Goal: Check status: Check status

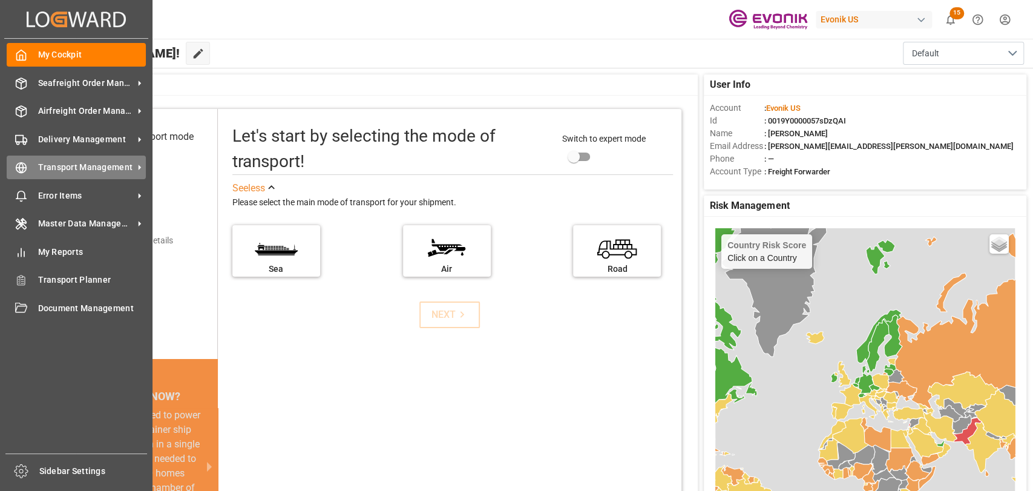
click at [47, 175] on div "Transport Management Transport Management" at bounding box center [76, 168] width 139 height 24
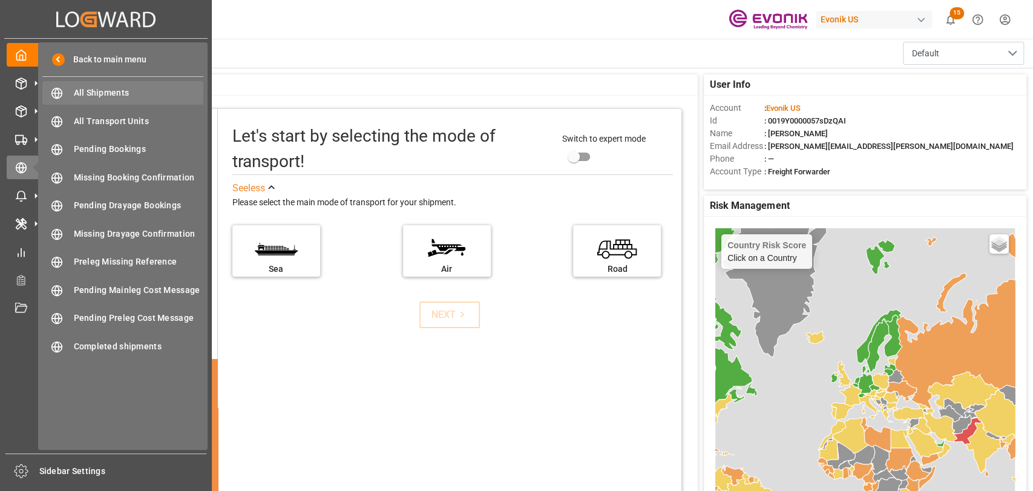
click at [134, 94] on span "All Shipments" at bounding box center [139, 93] width 130 height 13
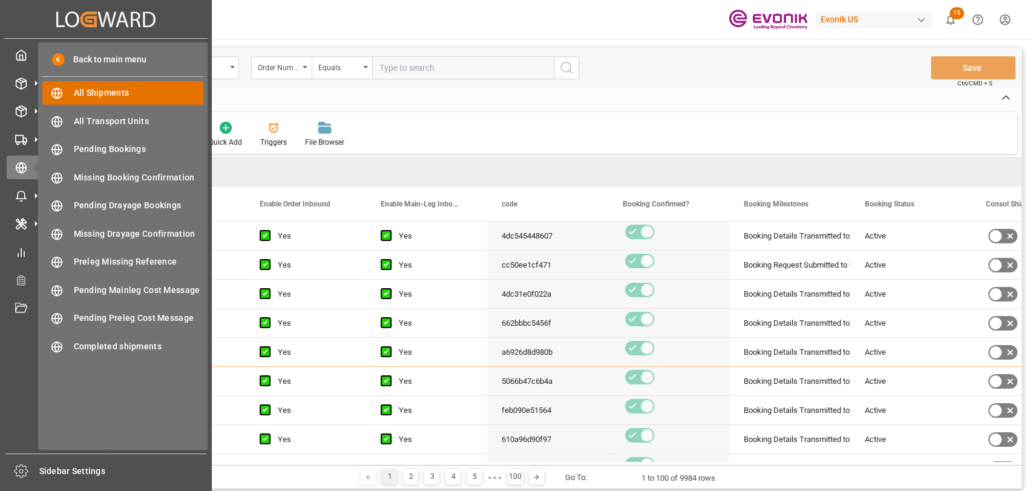
click at [76, 91] on span "All Shipments" at bounding box center [139, 93] width 130 height 13
